Goal: Find specific page/section: Find specific page/section

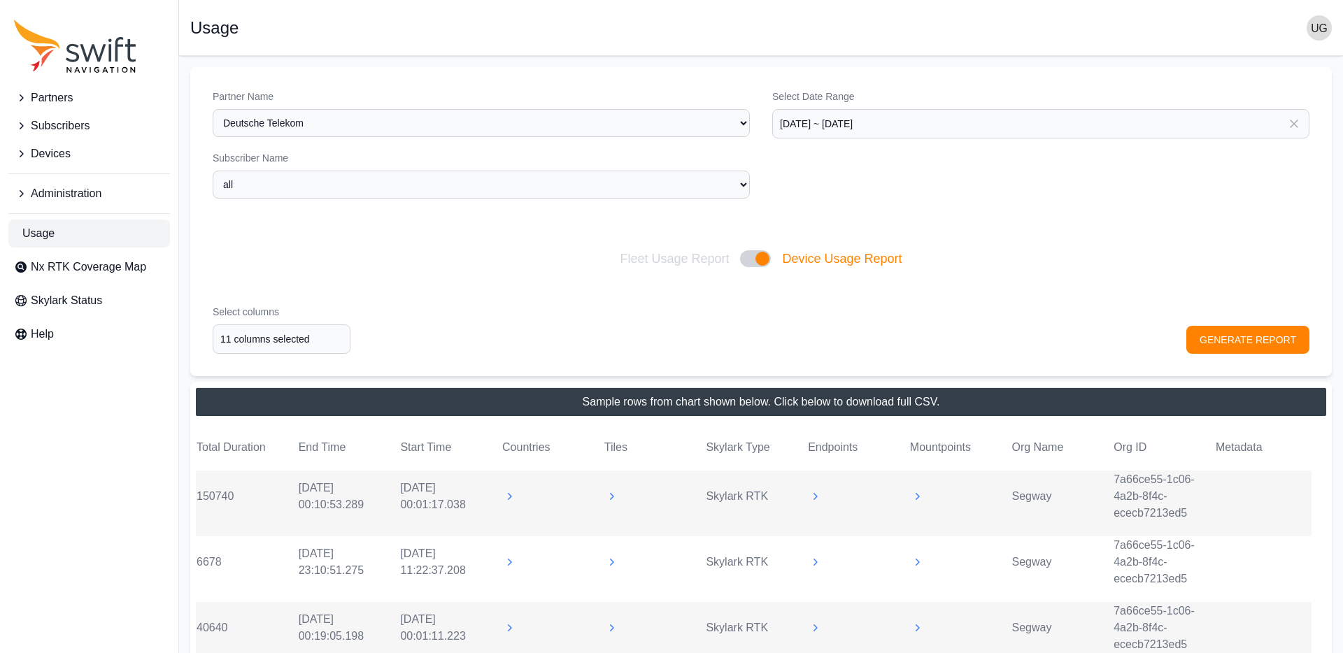
select select "9a00420b-00be-4e42-9d4a-faf05b1297a8"
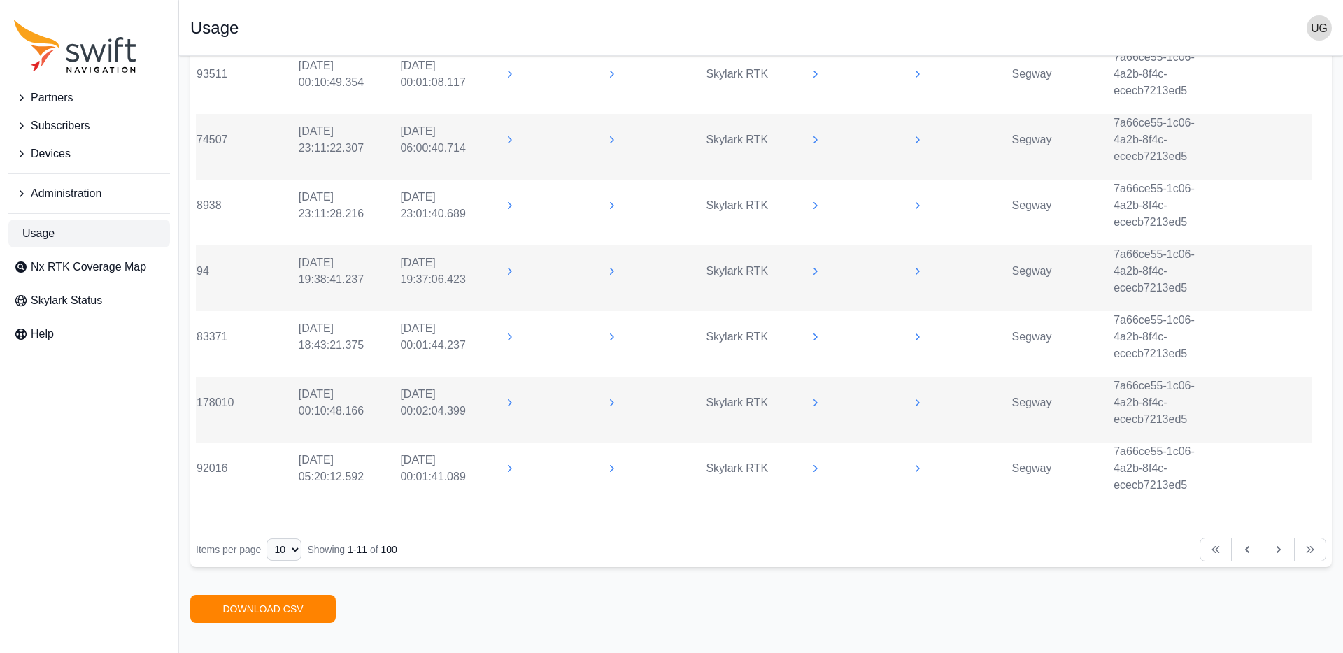
click at [52, 122] on span "Subscribers" at bounding box center [60, 126] width 59 height 17
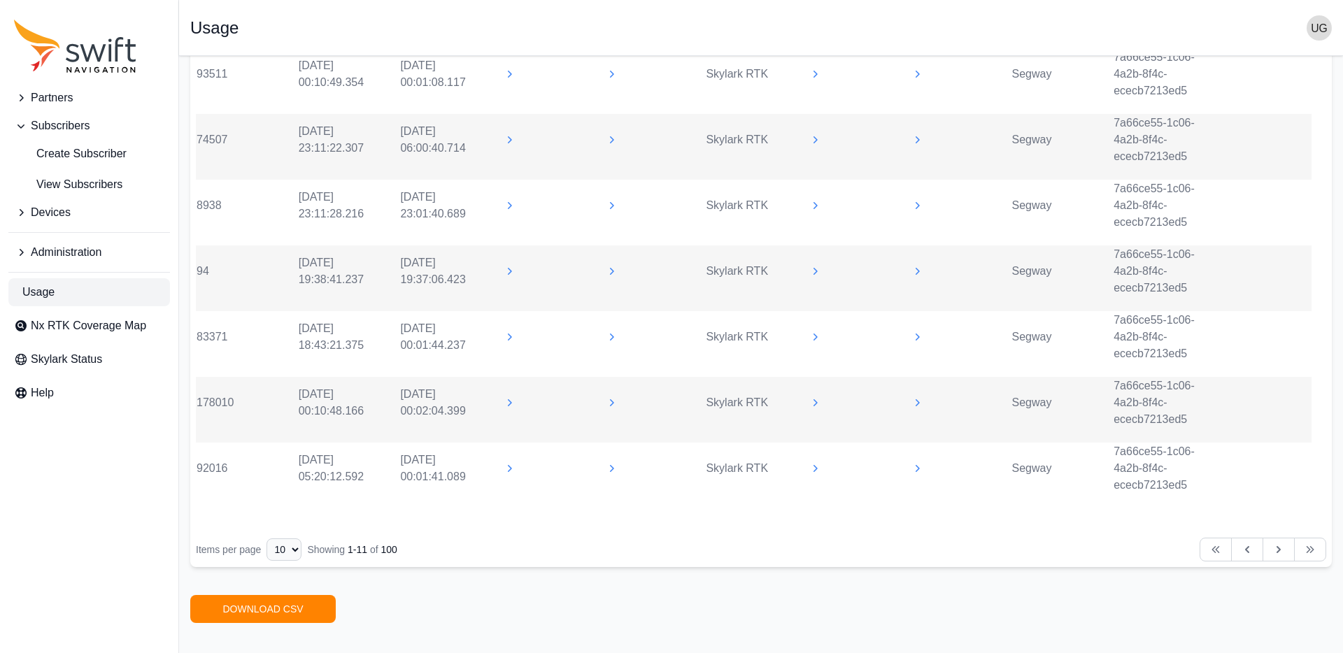
click at [59, 125] on span "Subscribers" at bounding box center [60, 126] width 59 height 17
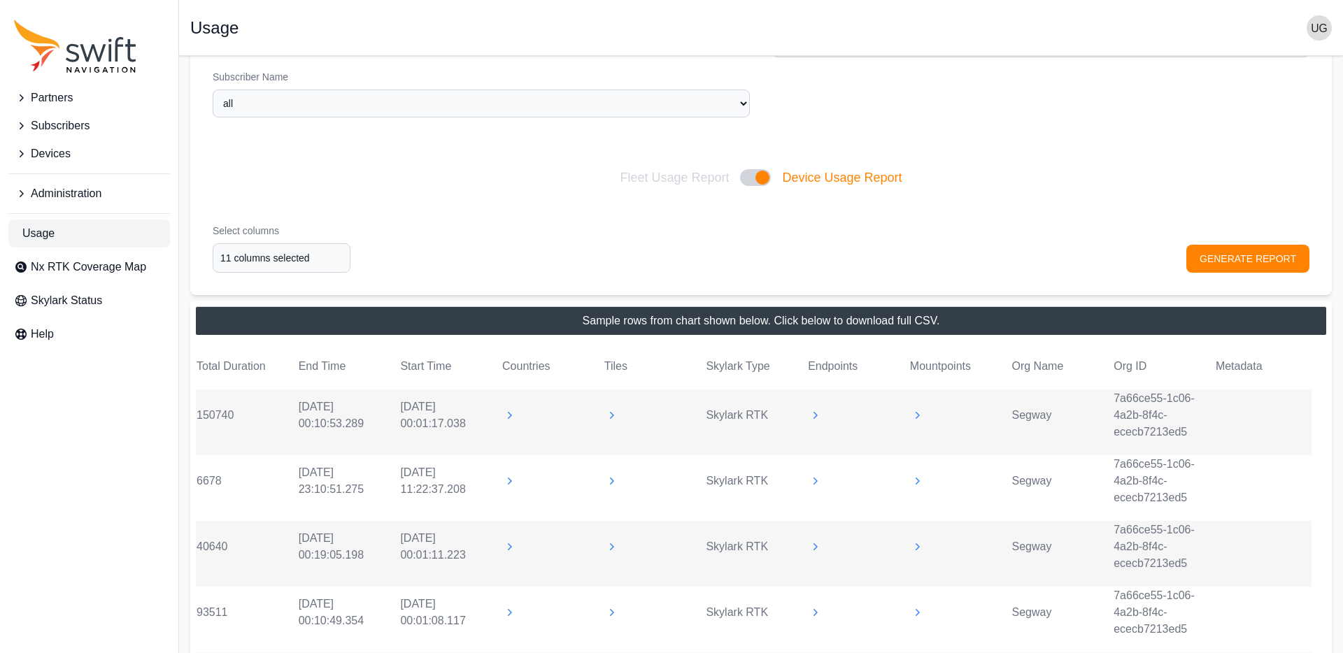
scroll to position [0, 0]
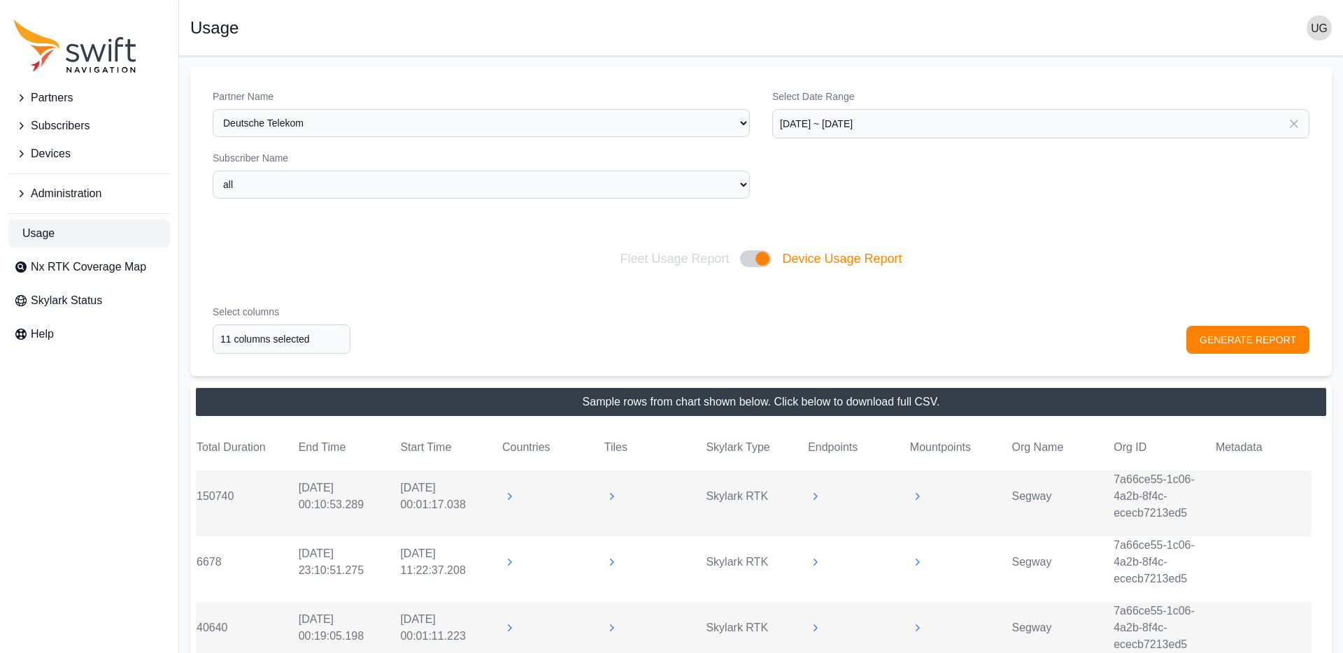
click at [48, 233] on span "Usage" at bounding box center [38, 233] width 32 height 17
select select "Partner Name"
click at [31, 154] on span "Devices" at bounding box center [51, 154] width 40 height 17
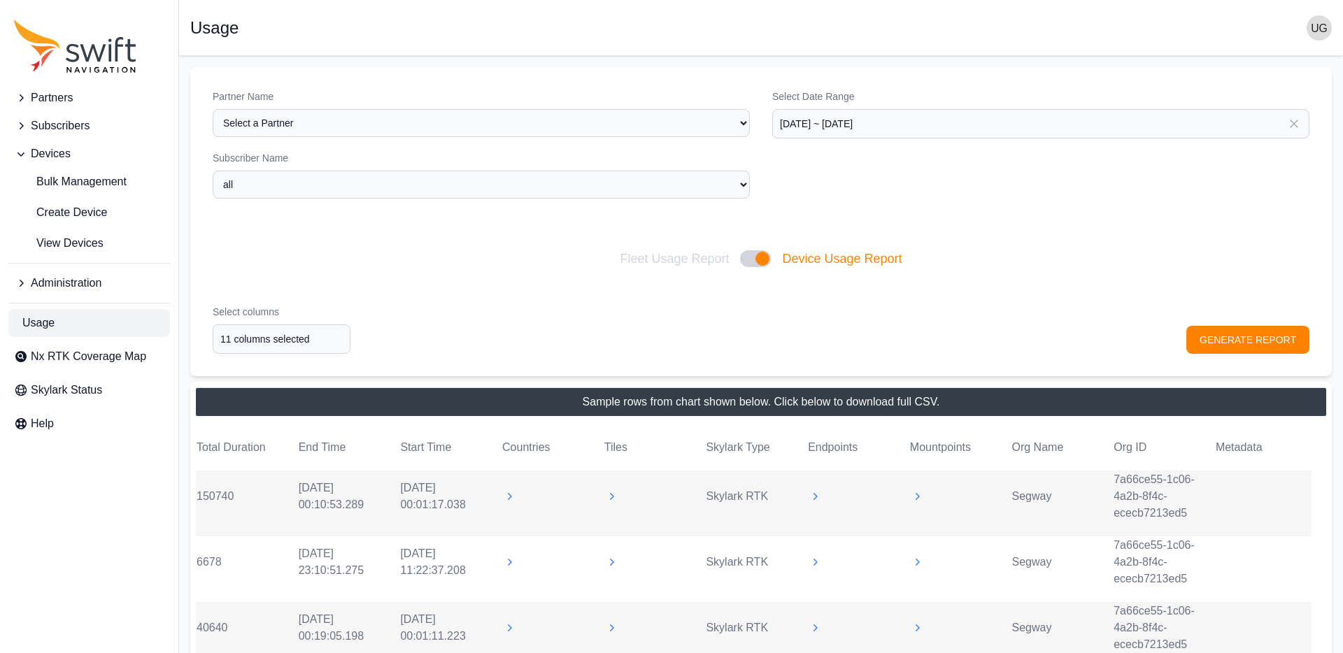
click at [22, 99] on icon "Sidenav" at bounding box center [22, 97] width 4 height 7
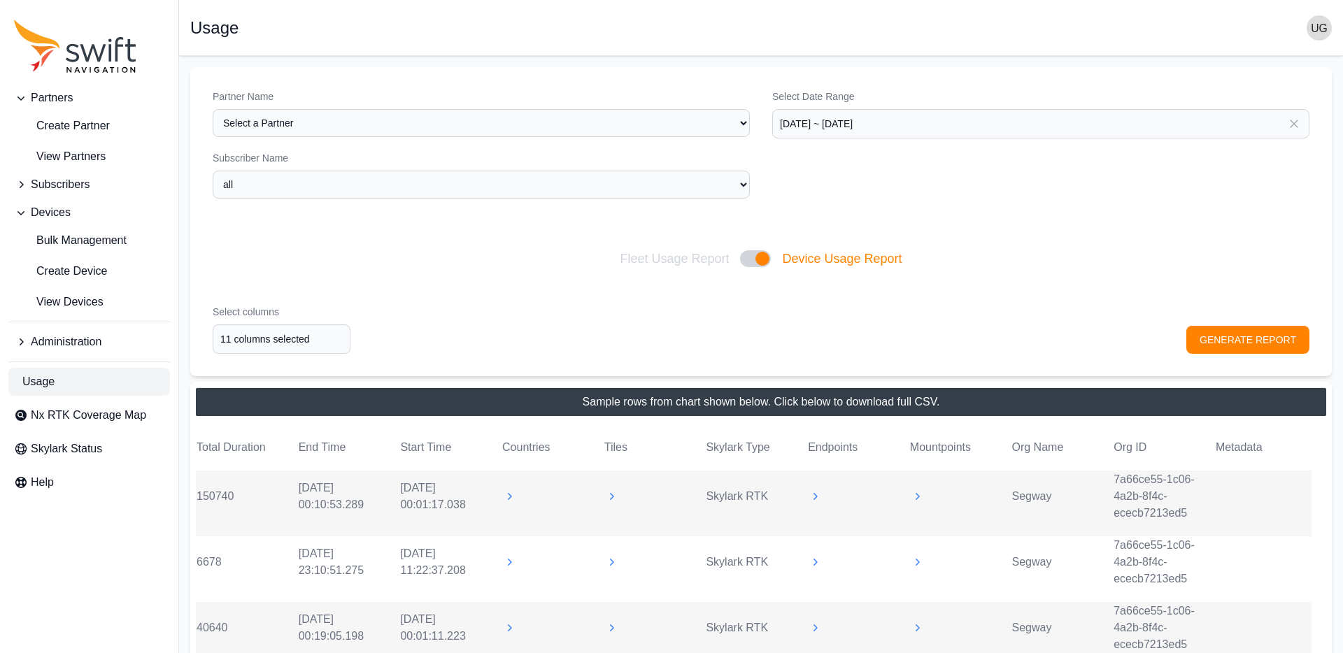
click at [24, 185] on icon "Sidenav" at bounding box center [21, 185] width 14 height 14
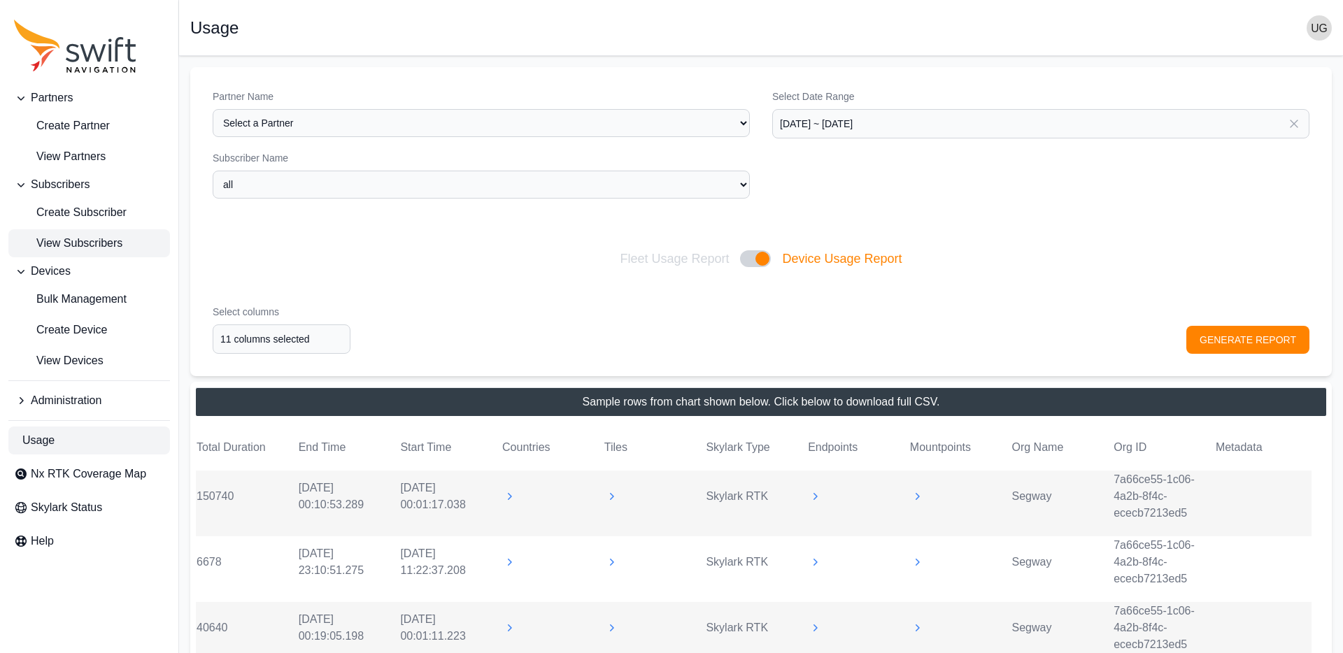
click at [62, 243] on span "View Subscribers" at bounding box center [68, 243] width 108 height 17
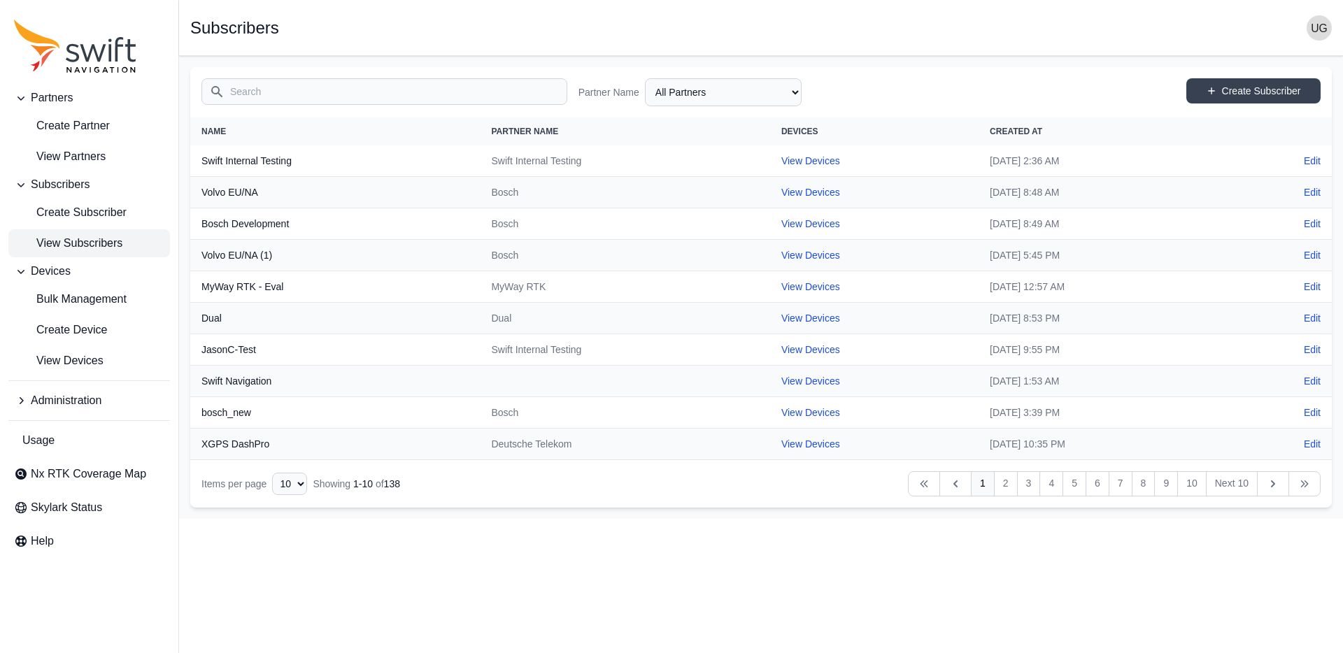
click at [374, 94] on input "Search" at bounding box center [385, 91] width 366 height 27
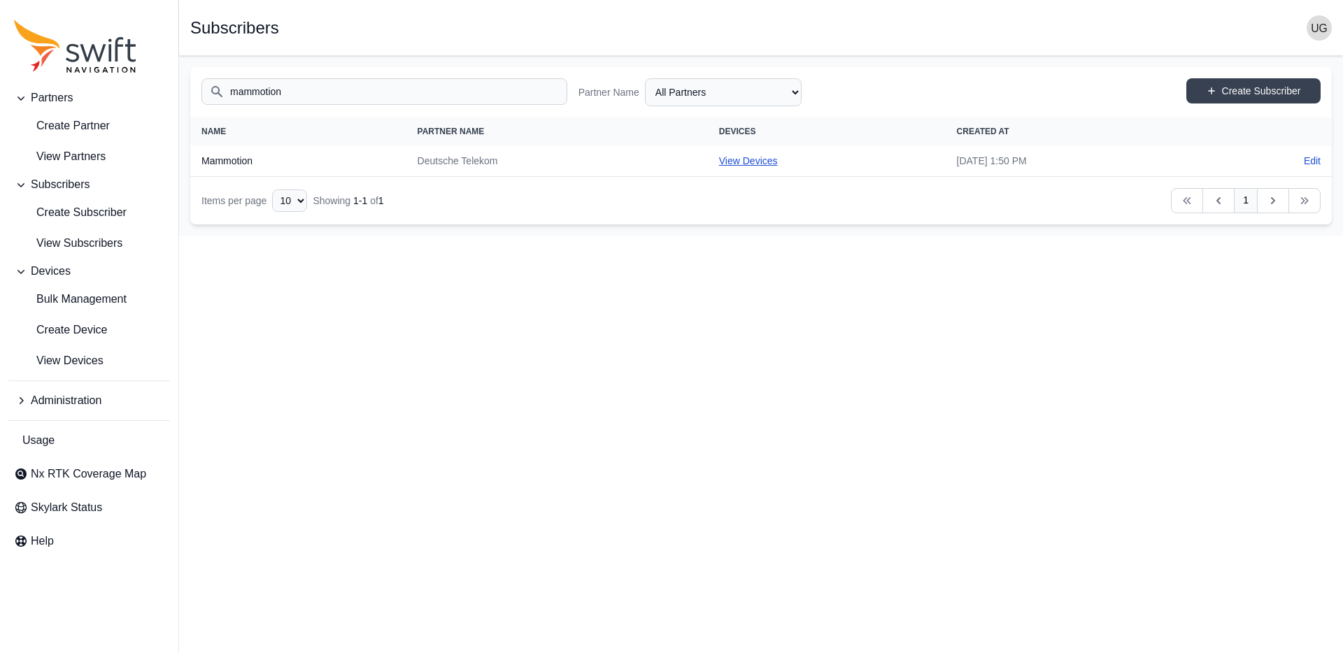
type input "mammotion"
click at [719, 157] on link "View Devices" at bounding box center [748, 160] width 59 height 11
select select "3b15b43b-1669-4ed1-98a2-52b11d9c3b06"
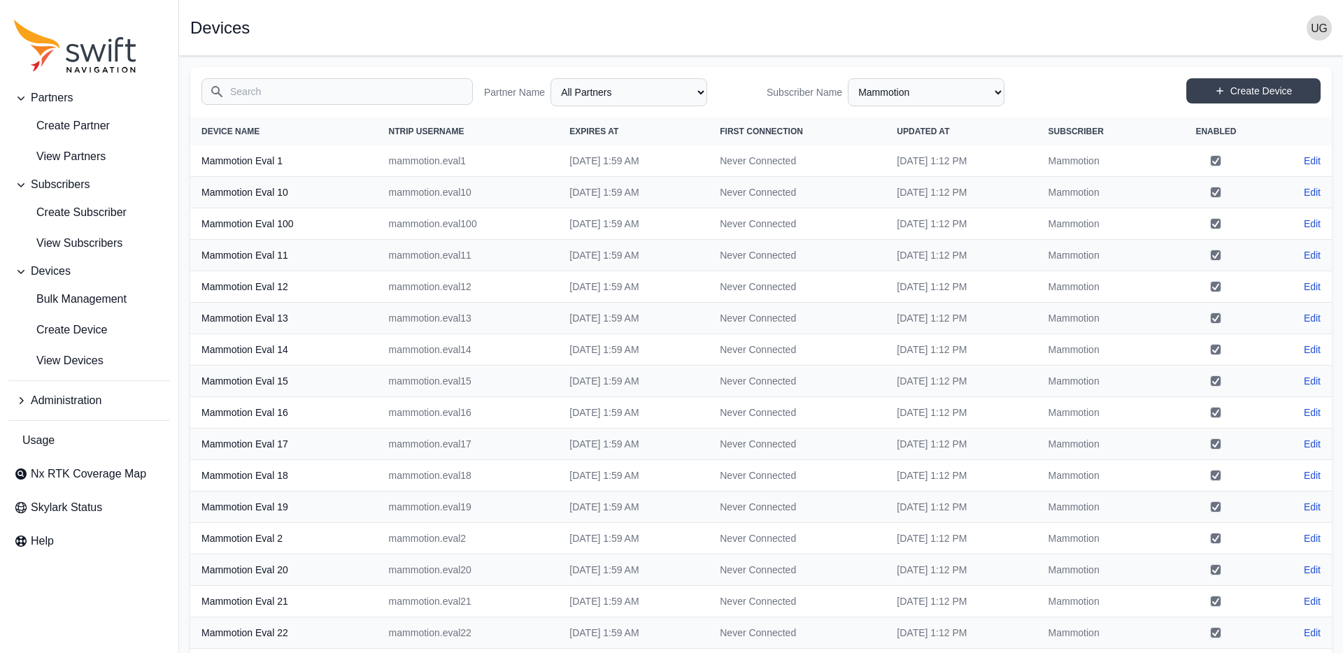
scroll to position [181, 0]
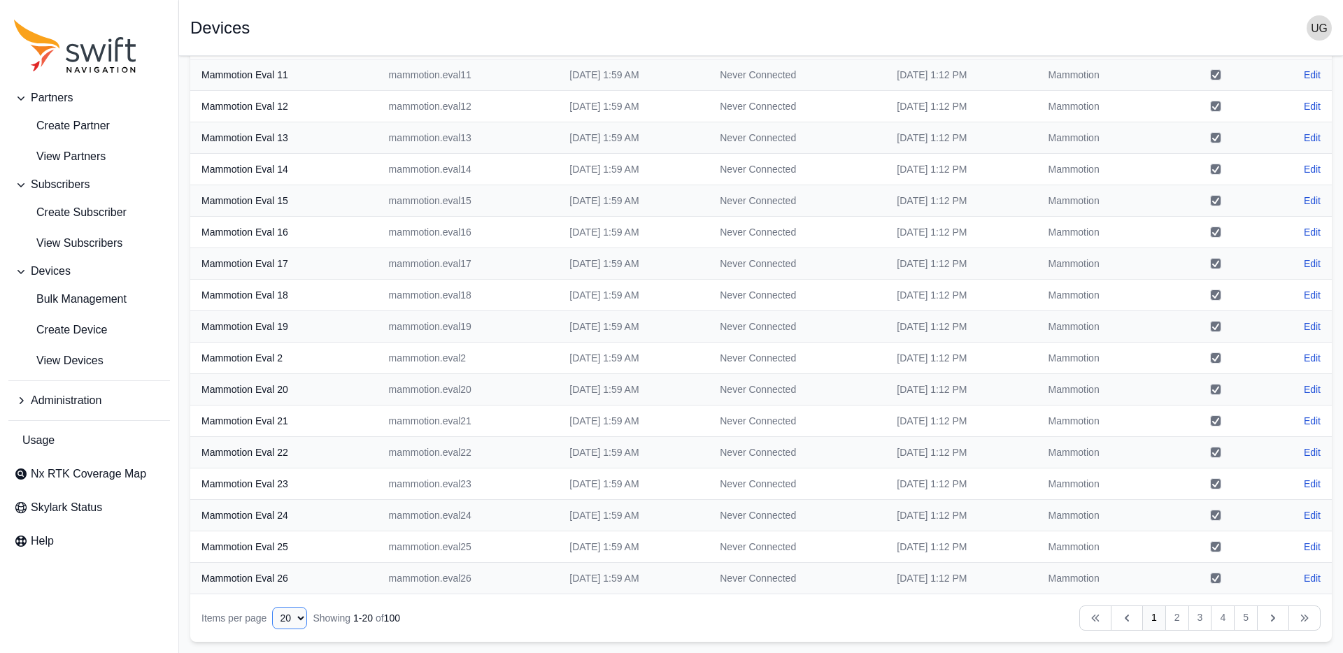
click at [290, 618] on select "10 15 20 25 50" at bounding box center [289, 618] width 35 height 22
select select "50"
click at [272, 630] on select "10 15 20 25 50" at bounding box center [289, 618] width 35 height 22
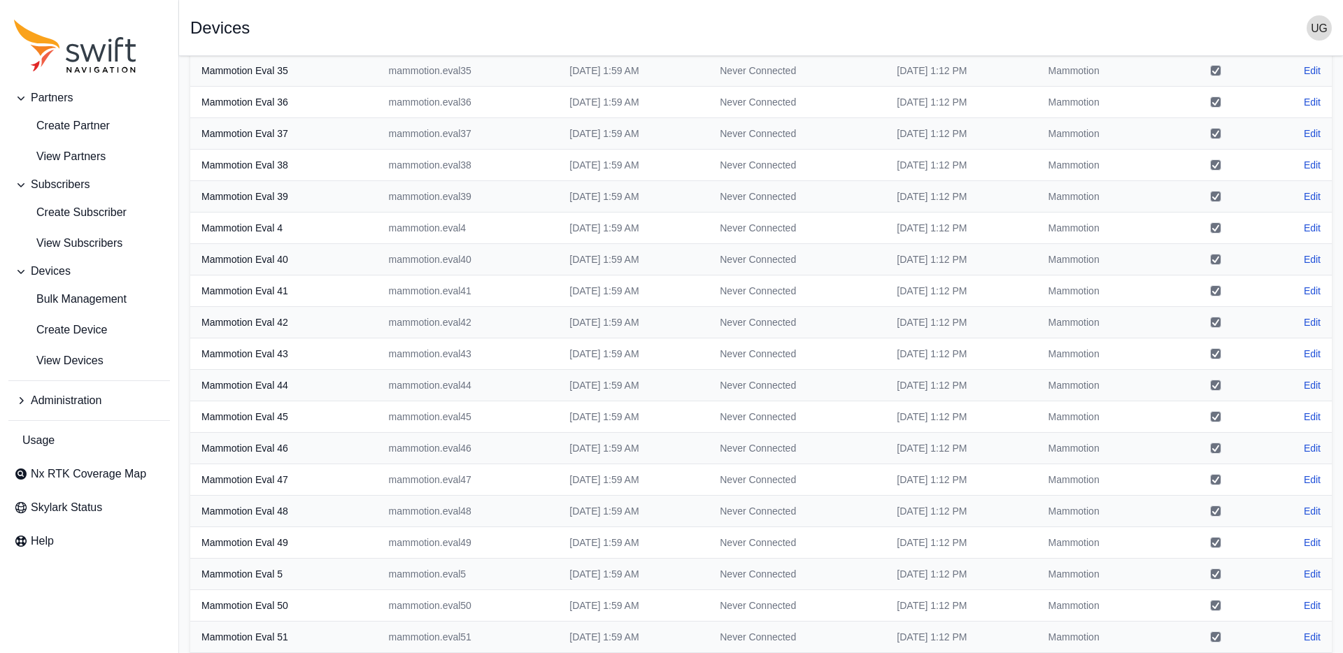
scroll to position [1125, 0]
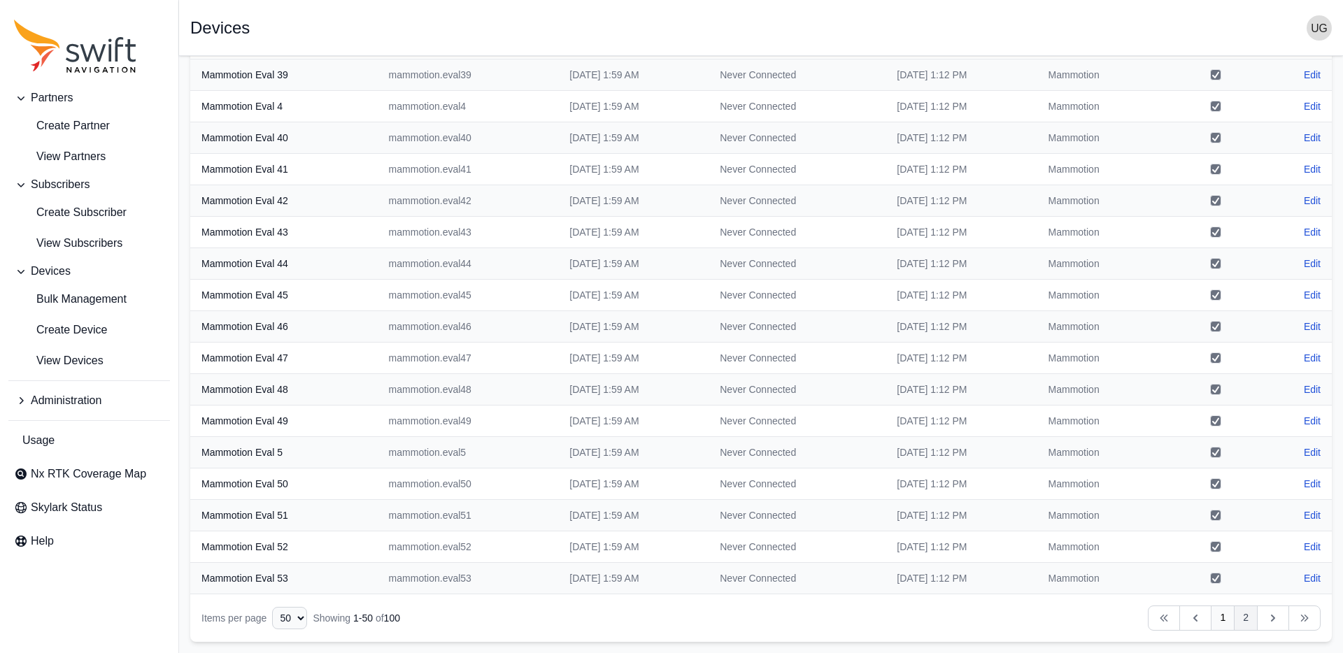
click at [1244, 619] on link "2" at bounding box center [1246, 618] width 24 height 25
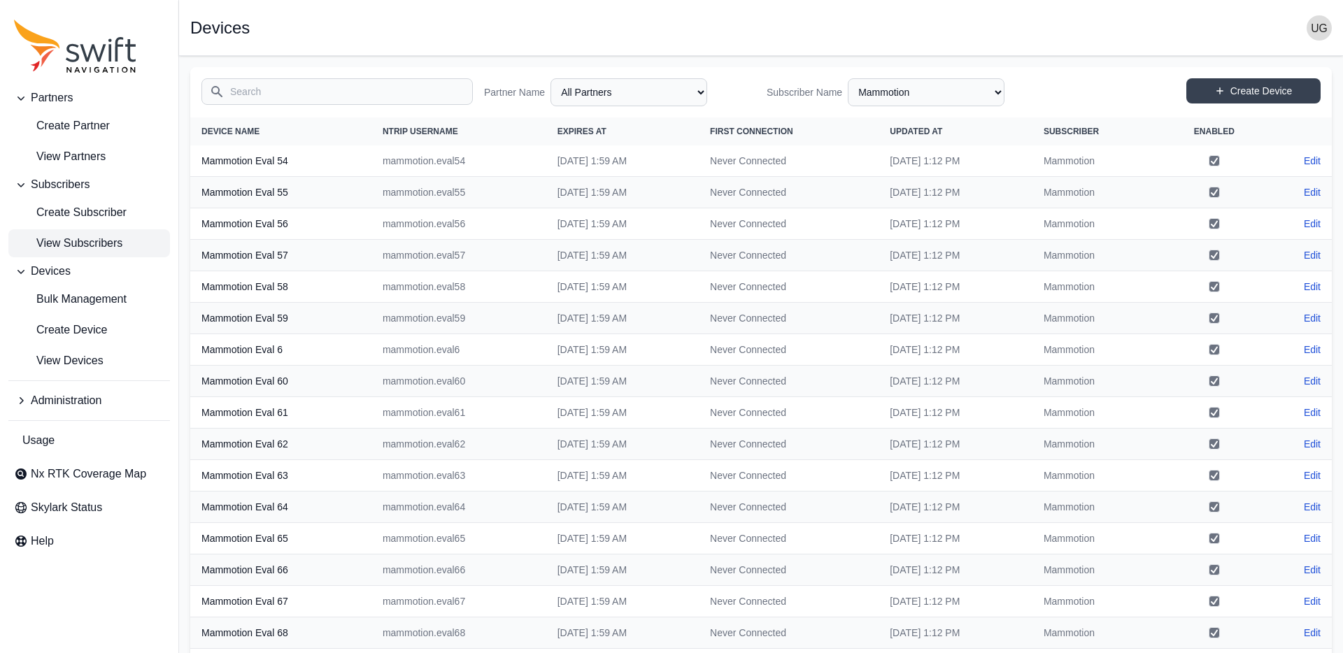
scroll to position [15, 0]
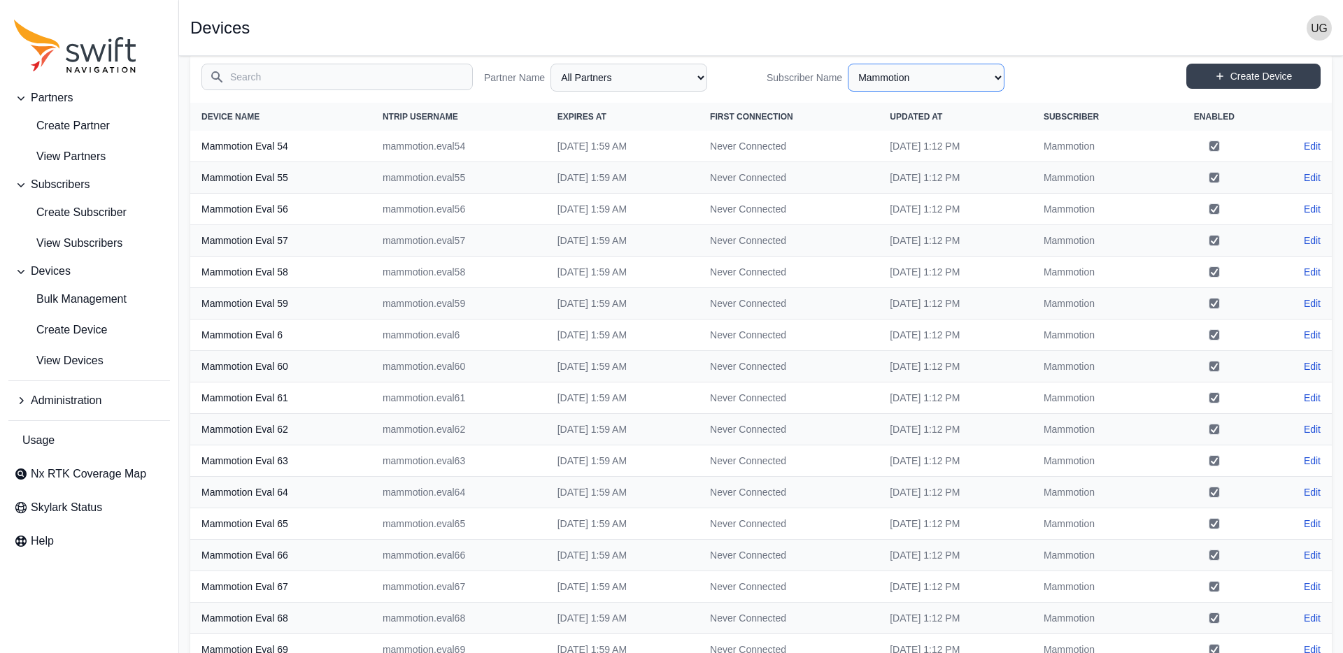
click at [893, 77] on select "All Subscribers <Partner Name> - Customer 1 <Partner Name> - Customer 2 <Partne…" at bounding box center [926, 78] width 157 height 28
click at [848, 64] on select "All Subscribers <Partner Name> - Customer 1 <Partner Name> - Customer 2 <Partne…" at bounding box center [926, 78] width 157 height 28
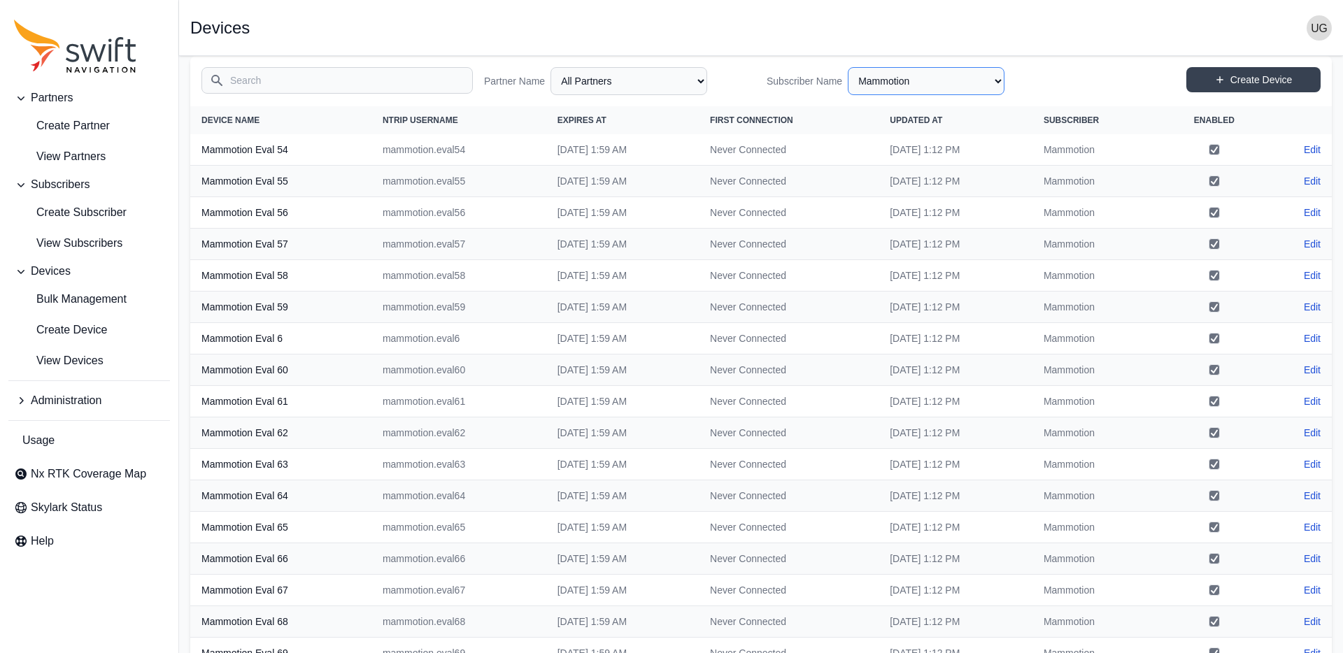
click at [892, 77] on select "All Subscribers <Partner Name> - Customer 1 <Partner Name> - Customer 2 <Partne…" at bounding box center [926, 81] width 157 height 28
click at [98, 243] on span "View Subscribers" at bounding box center [68, 243] width 108 height 17
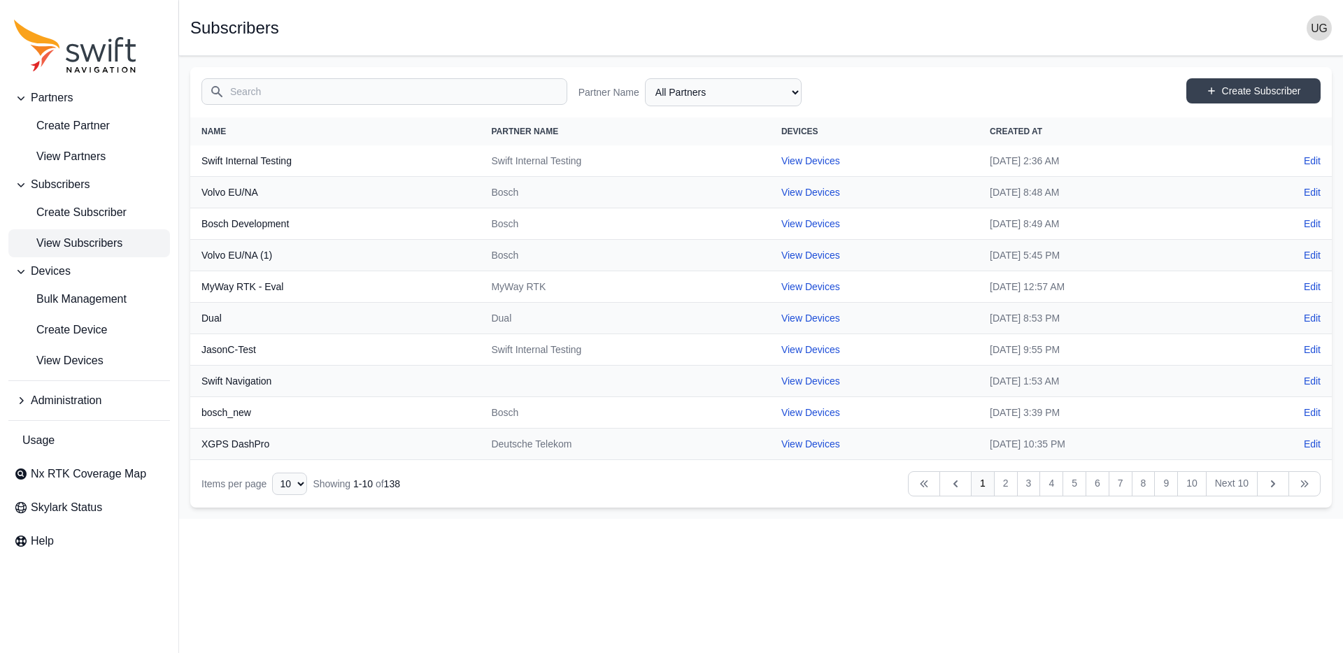
click at [345, 94] on input "Search" at bounding box center [385, 91] width 366 height 27
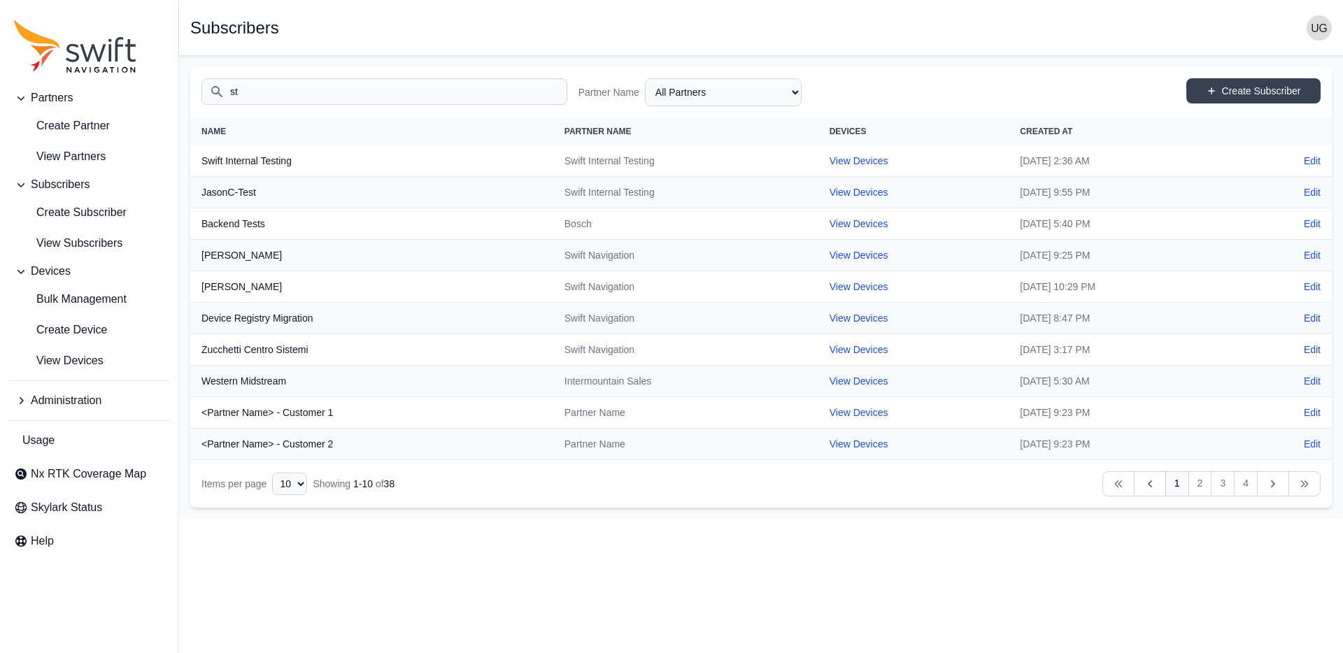
type input "s"
